Goal: Task Accomplishment & Management: Manage account settings

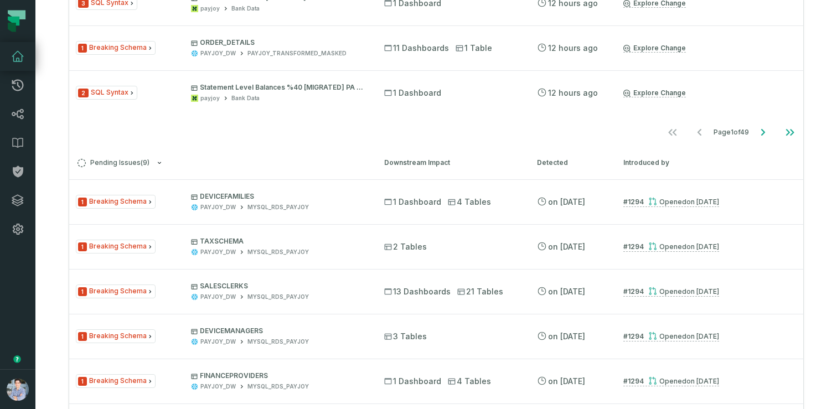
scroll to position [207, 0]
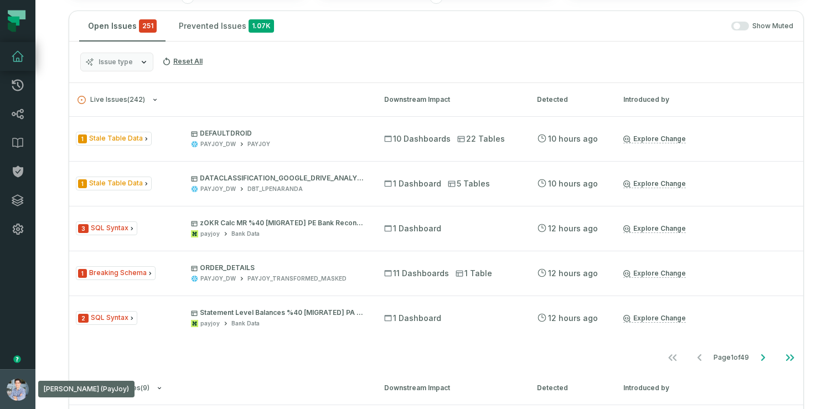
click at [7, 373] on button "[PERSON_NAME] (PayJoy) [EMAIL_ADDRESS][DOMAIN_NAME]" at bounding box center [17, 389] width 35 height 40
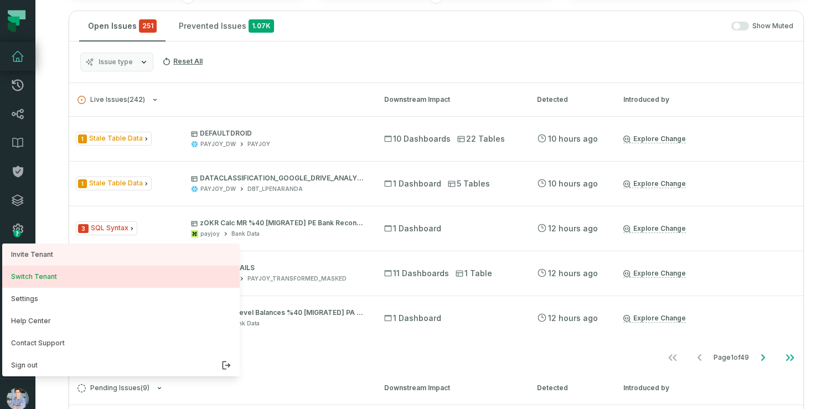
click at [43, 285] on button "Switch Tenant" at bounding box center [120, 277] width 237 height 22
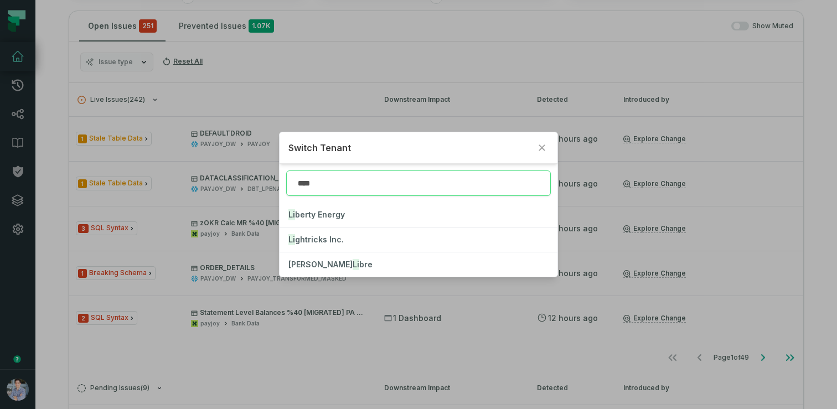
type input "*****"
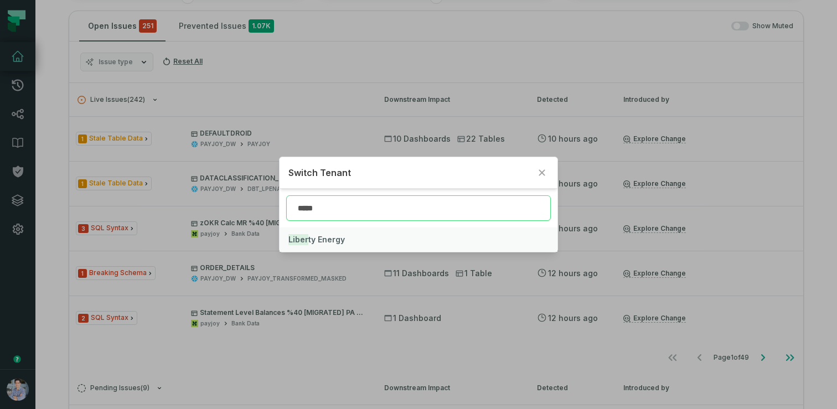
click at [324, 241] on span "Liber ty Energy" at bounding box center [316, 239] width 56 height 9
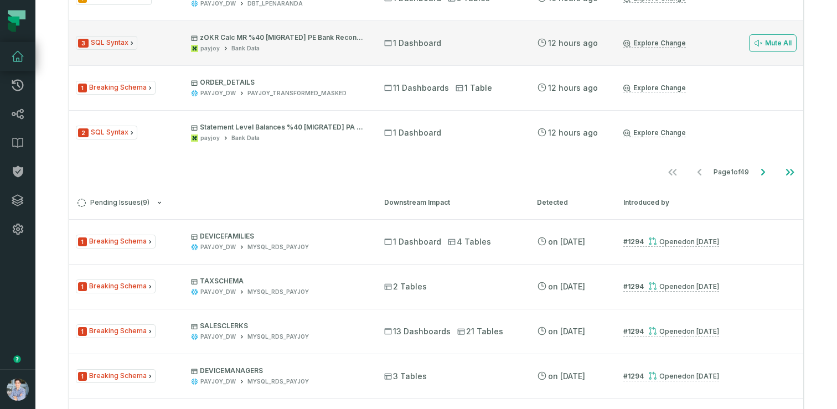
scroll to position [0, 0]
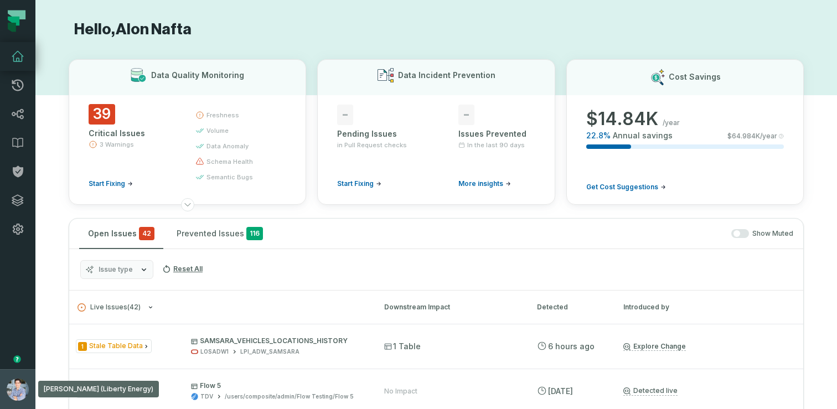
click at [4, 381] on button "[PERSON_NAME] (Liberty Energy) [EMAIL_ADDRESS][DOMAIN_NAME]" at bounding box center [17, 389] width 35 height 40
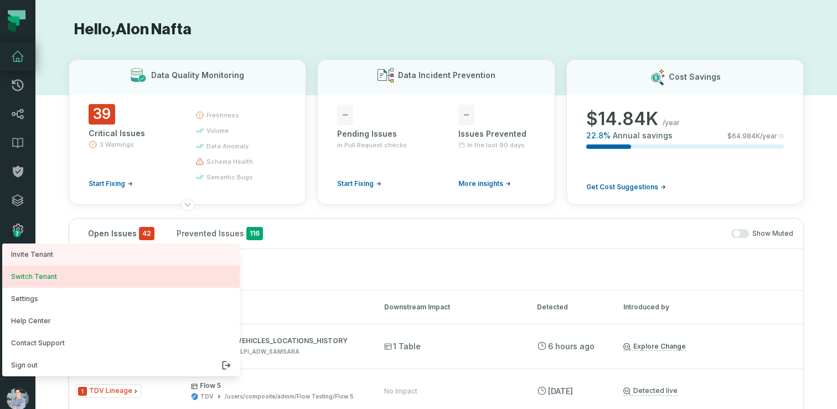
click at [44, 280] on button "Switch Tenant" at bounding box center [120, 277] width 237 height 22
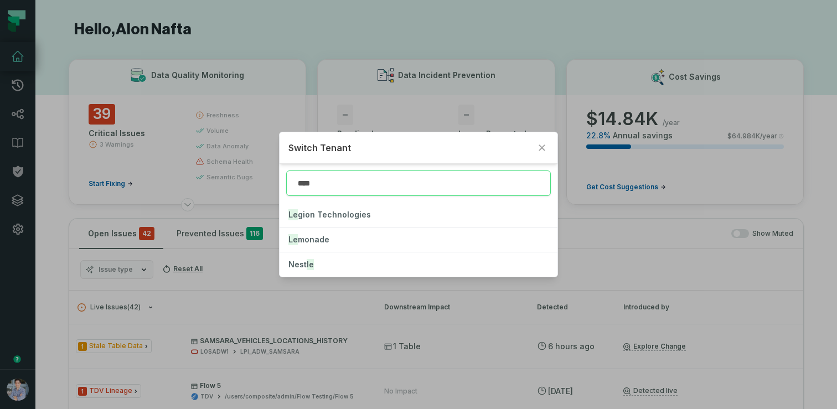
type input "*****"
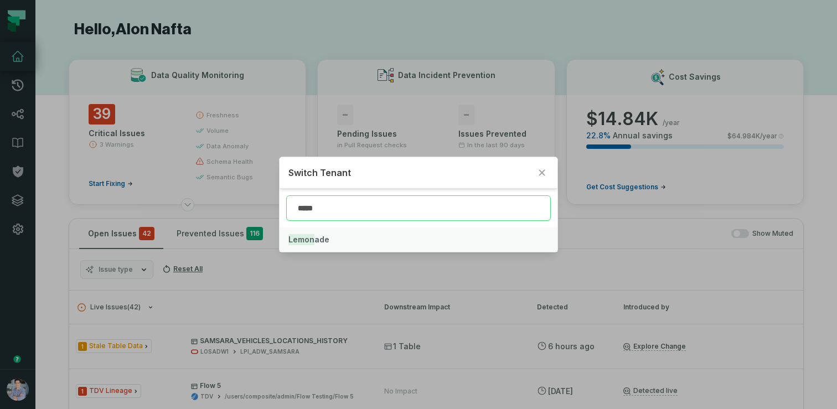
click at [310, 246] on button "Lemon ade" at bounding box center [418, 239] width 278 height 24
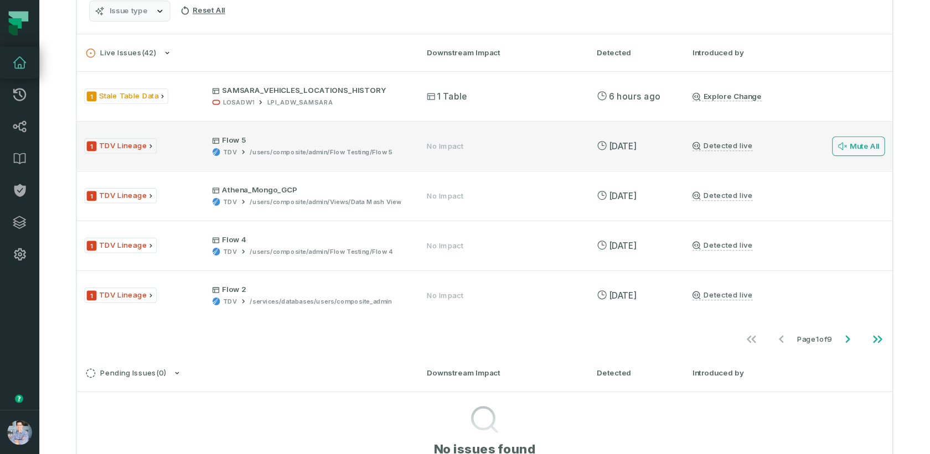
scroll to position [262, 0]
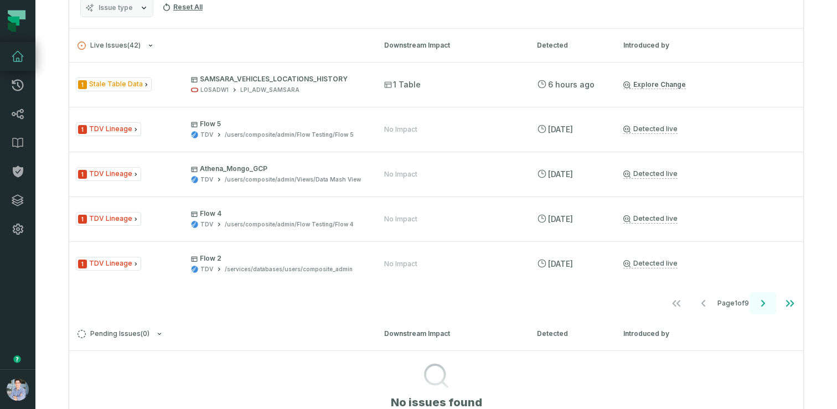
click at [768, 303] on icon "Go to next page" at bounding box center [762, 303] width 13 height 13
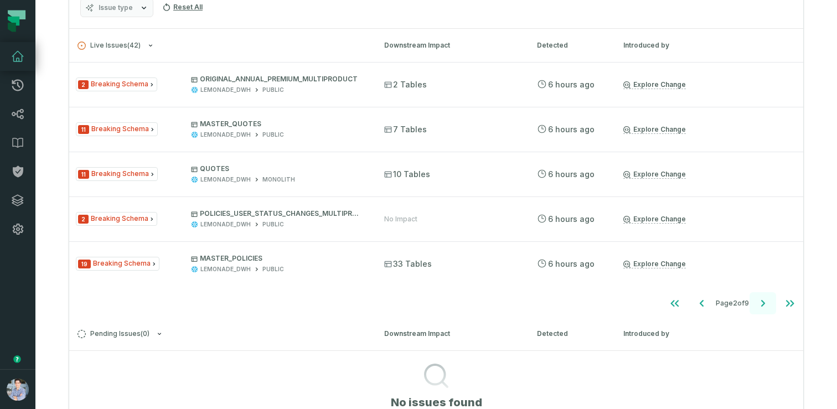
click at [768, 303] on icon "Go to next page" at bounding box center [762, 303] width 13 height 13
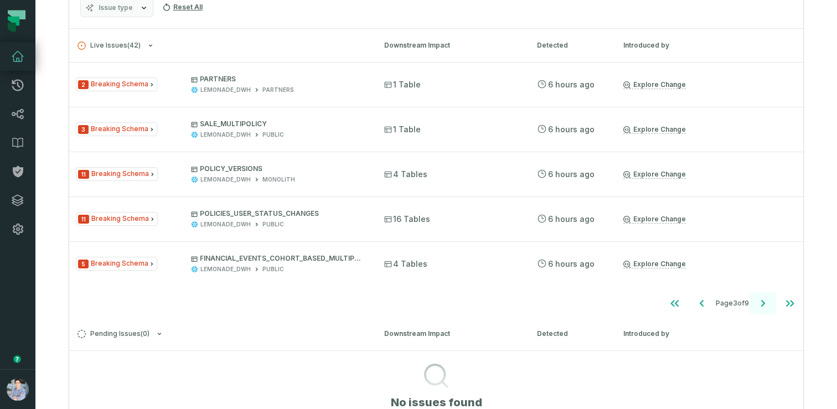
click at [768, 303] on icon "Go to next page" at bounding box center [762, 303] width 13 height 13
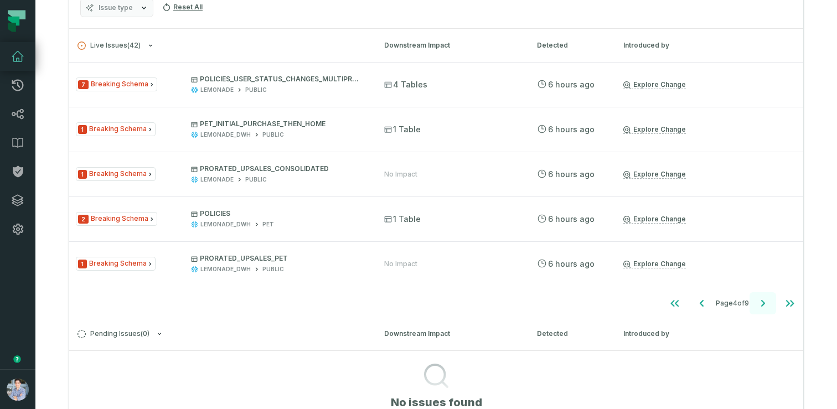
click at [768, 303] on icon "Go to next page" at bounding box center [762, 303] width 13 height 13
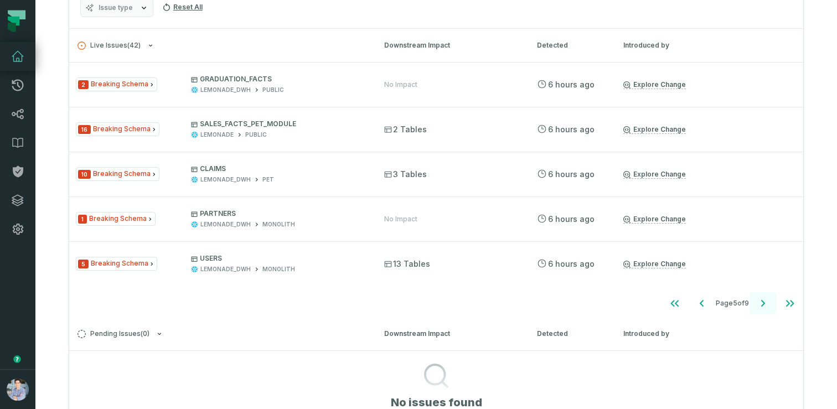
click at [768, 303] on icon "Go to next page" at bounding box center [762, 303] width 13 height 13
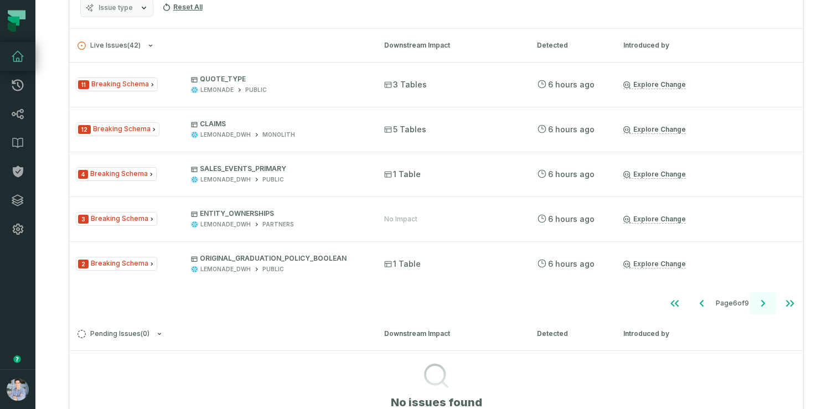
click at [768, 303] on icon "Go to next page" at bounding box center [762, 303] width 13 height 13
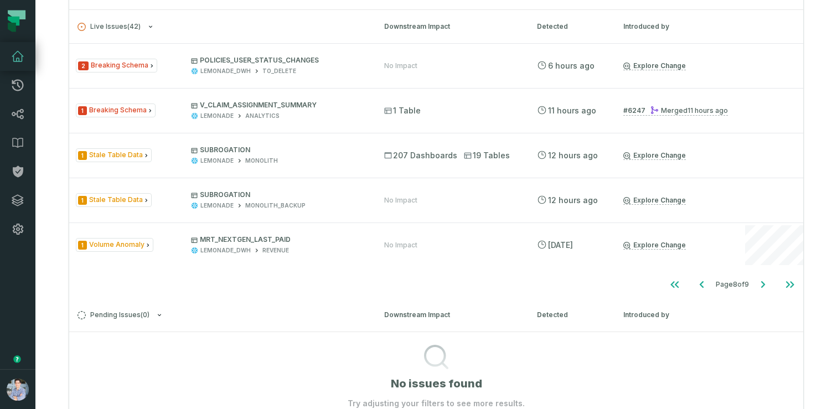
scroll to position [288, 0]
